Goal: Information Seeking & Learning: Learn about a topic

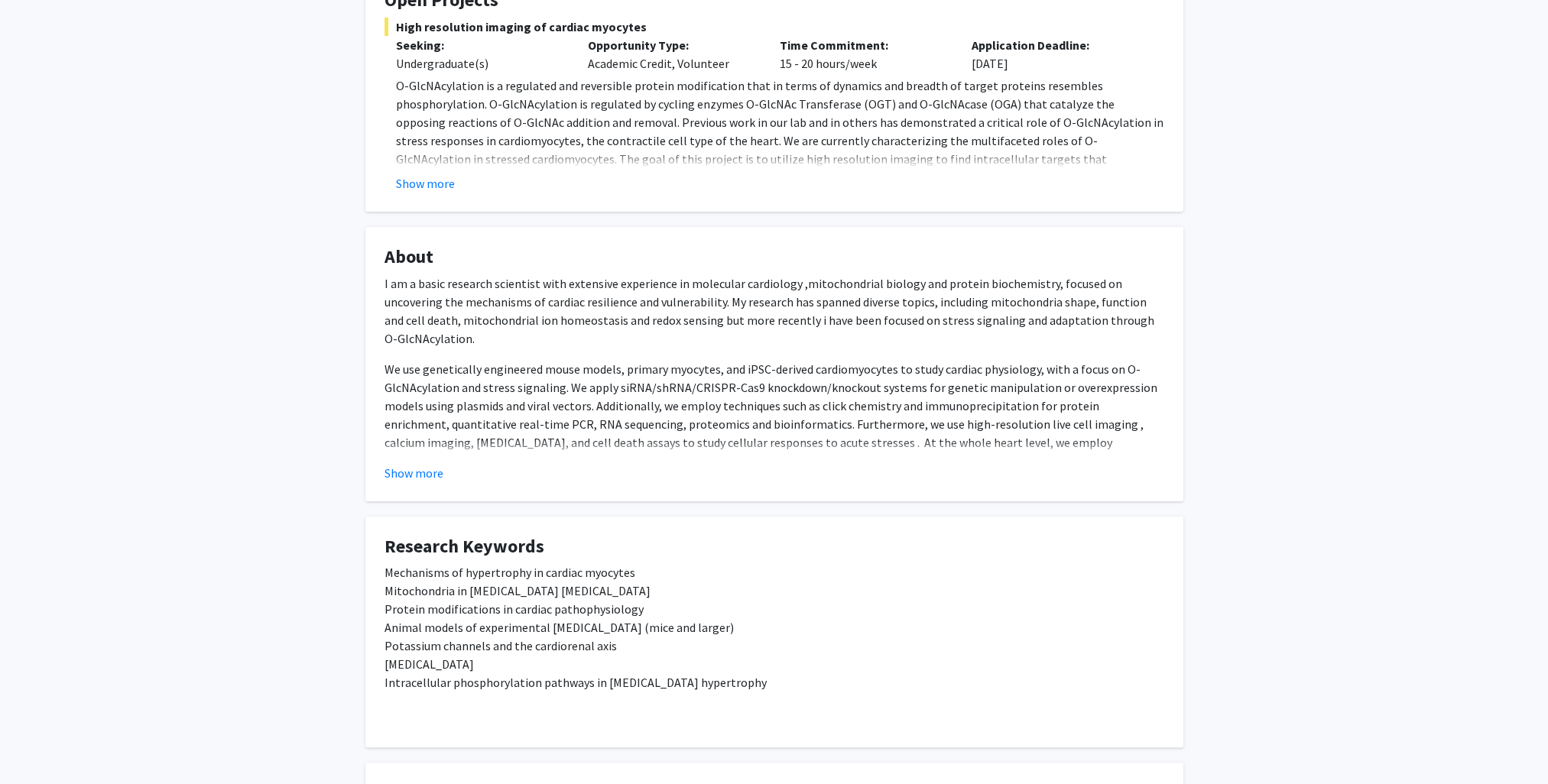
scroll to position [16, 0]
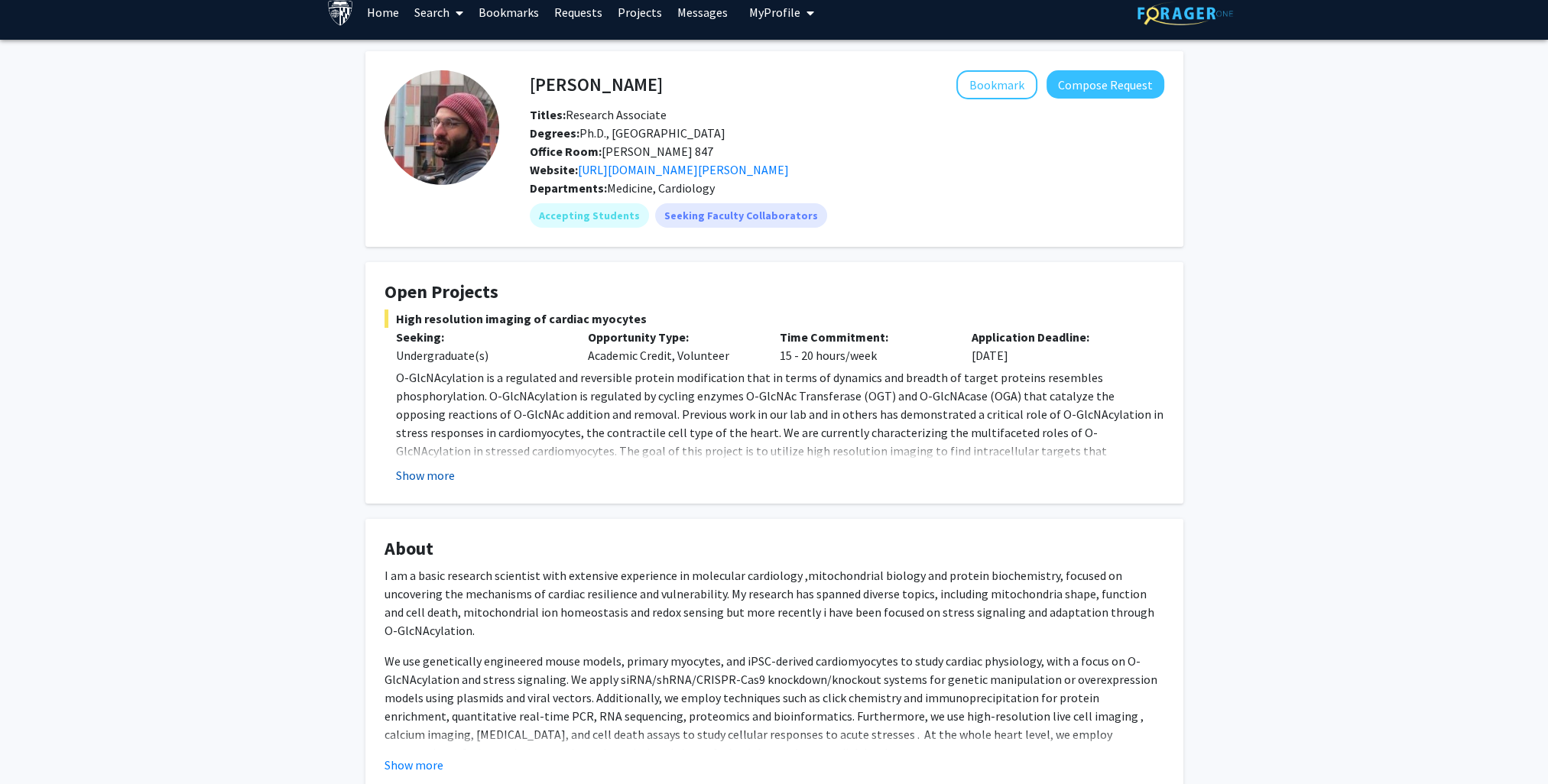
click at [413, 476] on button "Show more" at bounding box center [425, 475] width 59 height 18
